Goal: Communication & Community: Share content

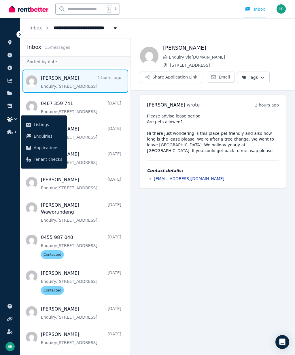
scroll to position [16, 0]
click at [172, 72] on button "Share Application Link" at bounding box center [171, 78] width 62 height 12
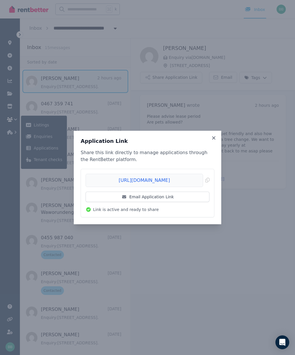
click at [131, 194] on link "Email Application Link" at bounding box center [148, 196] width 124 height 10
click at [217, 135] on div "Application Link Share this link directly to manage applications through the Re…" at bounding box center [148, 177] width 148 height 93
click at [215, 134] on div "Application Link Share this link directly to manage applications through the Re…" at bounding box center [148, 177] width 148 height 93
click at [219, 137] on div "Application Link Share this link directly to manage applications through the Re…" at bounding box center [148, 177] width 148 height 93
click at [211, 139] on icon at bounding box center [214, 137] width 6 height 5
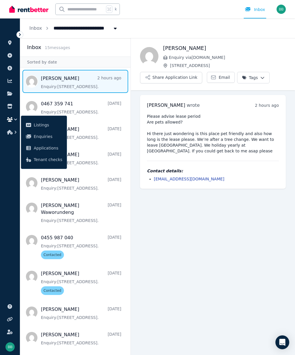
click at [219, 137] on div "Please advise lease period Are pets allowed? Hi there just wondering is this pl…" at bounding box center [213, 147] width 132 height 68
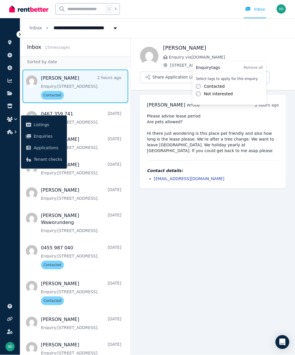
scroll to position [26, 0]
click at [42, 138] on html "**********" at bounding box center [147, 177] width 295 height 355
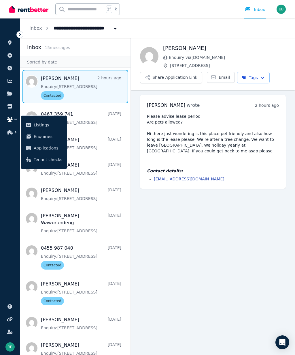
click at [41, 139] on span "Enquiries" at bounding box center [48, 136] width 29 height 7
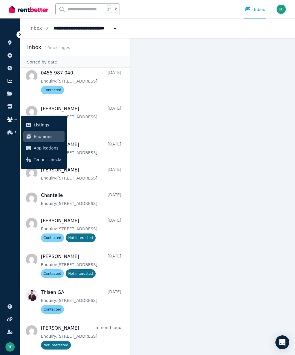
scroll to position [175, 0]
click at [100, 325] on span "Message list" at bounding box center [75, 335] width 110 height 33
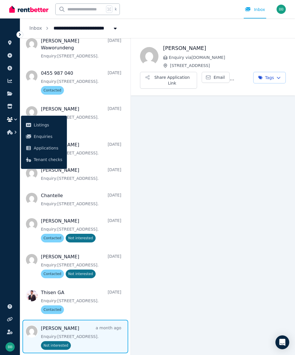
scroll to position [175, 0]
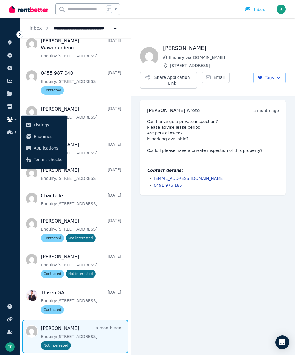
click at [114, 319] on span "Message list" at bounding box center [75, 335] width 110 height 33
click at [47, 322] on span "Message list" at bounding box center [75, 335] width 110 height 33
click at [266, 112] on time "a month ago" at bounding box center [266, 110] width 26 height 5
click at [246, 276] on main "Back [PERSON_NAME] Enquiry via [DOMAIN_NAME] [STREET_ADDRESS] Application Link …" at bounding box center [213, 196] width 164 height 316
